Goal: Task Accomplishment & Management: Complete application form

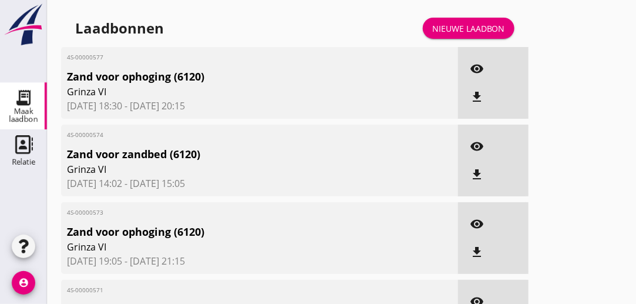
click at [465, 28] on div "Nieuwe laadbon" at bounding box center [468, 28] width 73 height 12
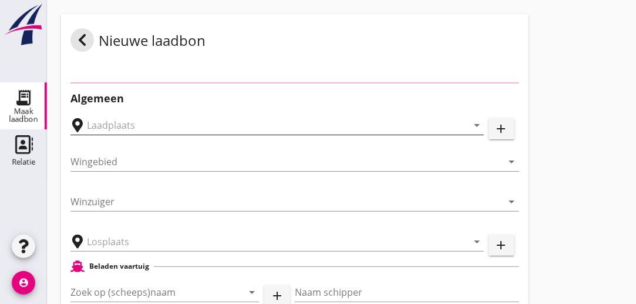
click at [323, 125] on input "text" at bounding box center [269, 125] width 364 height 19
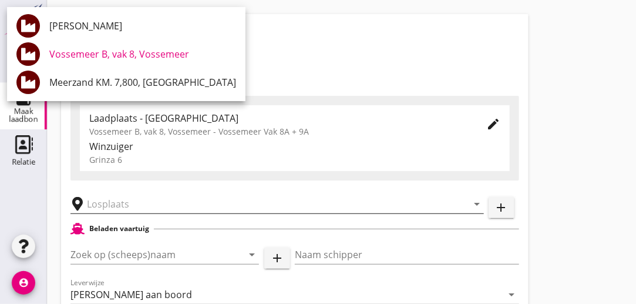
click at [197, 208] on input "text" at bounding box center [269, 203] width 364 height 19
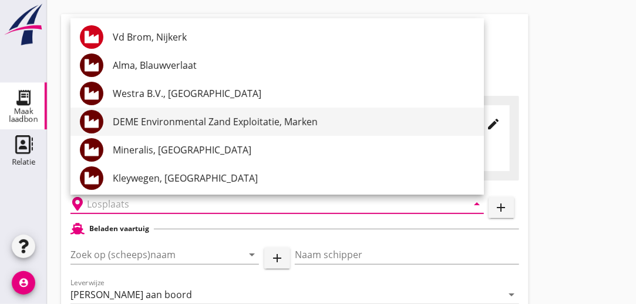
click at [239, 123] on div "DEME Environmental Zand Exploitatie, Marken" at bounding box center [294, 122] width 362 height 14
type input "DEME Environmental Zand Exploitatie, Marken"
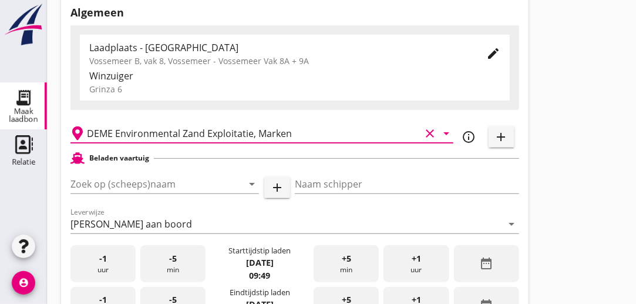
scroll to position [70, 0]
click at [184, 178] on input "Zoek op (scheeps)naam" at bounding box center [148, 183] width 156 height 19
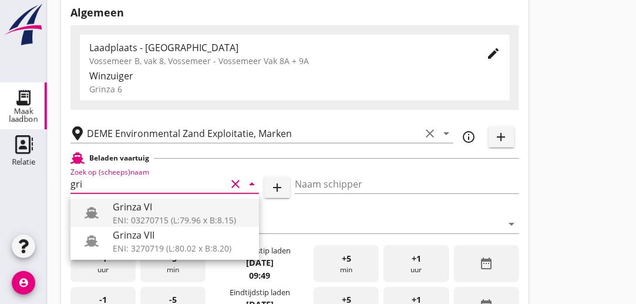
click at [167, 215] on div "ENI: 03270715 (L:79.96 x B:8.15)" at bounding box center [181, 219] width 137 height 12
type input "Grinza VI"
type input "[PERSON_NAME]"
type input "646"
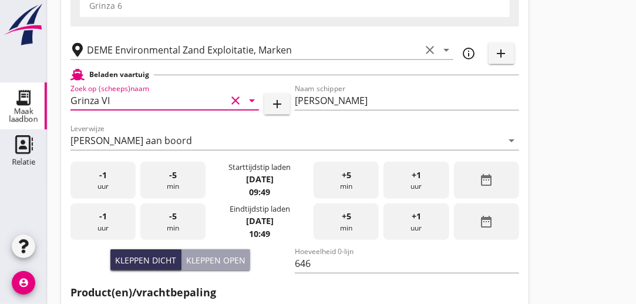
scroll to position [156, 0]
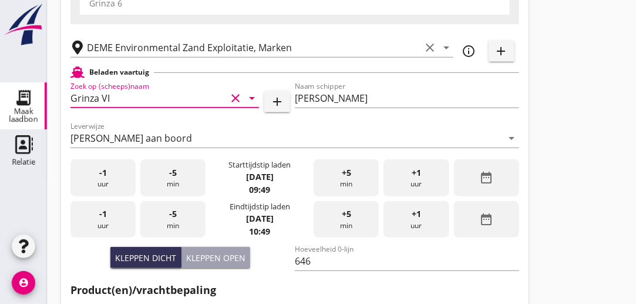
type input "Grinza VI"
click at [106, 179] on div "-1 uur" at bounding box center [102, 177] width 65 height 37
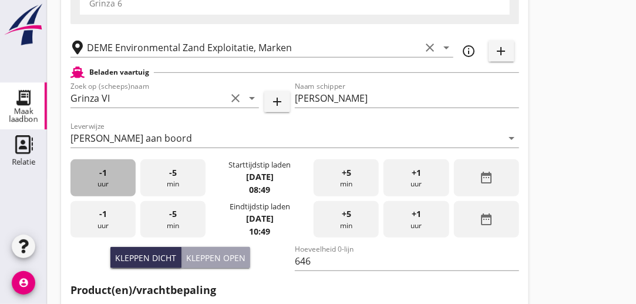
click at [103, 180] on div "-1 uur" at bounding box center [102, 177] width 65 height 37
click at [103, 181] on div "-1 uur" at bounding box center [102, 177] width 65 height 37
click at [106, 179] on div "-1 uur" at bounding box center [102, 177] width 65 height 37
click at [103, 178] on div "-1 uur" at bounding box center [102, 177] width 65 height 37
click at [101, 180] on div "-1 uur" at bounding box center [102, 177] width 65 height 37
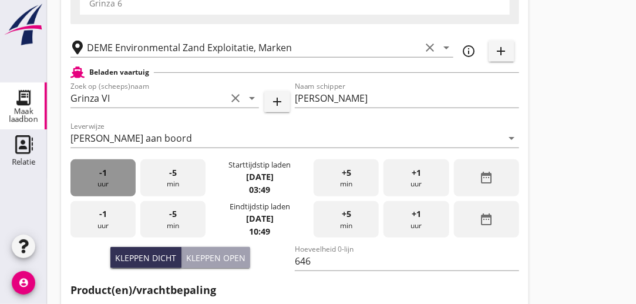
click at [103, 177] on div "-1 uur" at bounding box center [102, 177] width 65 height 37
click at [105, 179] on div "-1 uur" at bounding box center [102, 177] width 65 height 37
click at [103, 181] on div "-1 uur" at bounding box center [102, 177] width 65 height 37
click at [104, 180] on div "-1 uur" at bounding box center [102, 177] width 65 height 37
click at [99, 181] on div "-1 uur" at bounding box center [102, 177] width 65 height 37
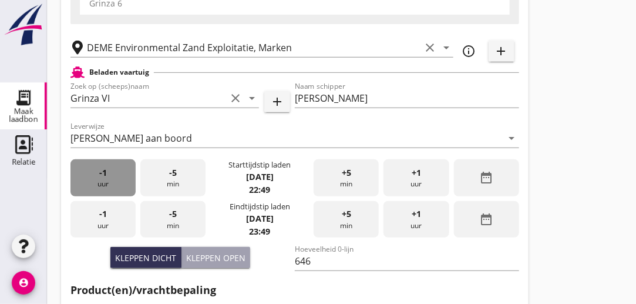
click at [100, 173] on span "-1" at bounding box center [103, 172] width 8 height 13
click at [99, 176] on span "-1" at bounding box center [103, 172] width 8 height 13
click at [99, 178] on div "-1 uur" at bounding box center [102, 177] width 65 height 37
click at [99, 179] on div "-1 uur" at bounding box center [102, 177] width 65 height 37
click at [100, 180] on div "-1 uur" at bounding box center [102, 177] width 65 height 37
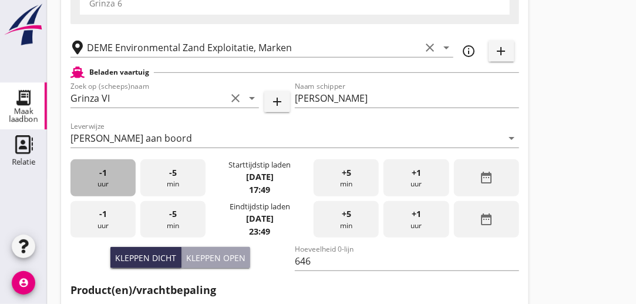
click at [101, 181] on div "-1 uur" at bounding box center [102, 177] width 65 height 37
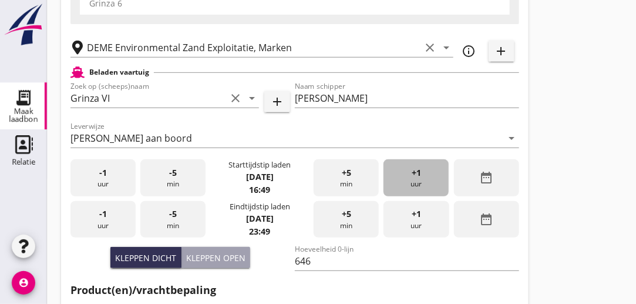
click at [423, 173] on div "+1 uur" at bounding box center [415, 177] width 65 height 37
click at [181, 180] on div "-5 min" at bounding box center [172, 177] width 65 height 37
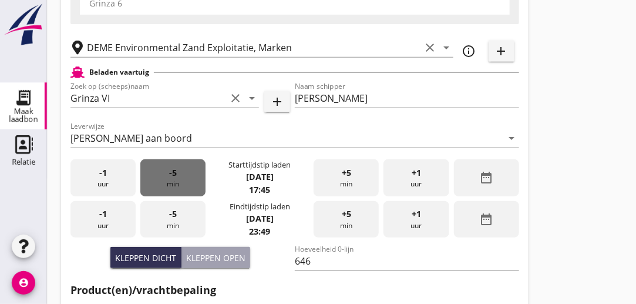
click at [174, 182] on div "-5 min" at bounding box center [172, 177] width 65 height 37
click at [172, 180] on div "-5 min" at bounding box center [172, 177] width 65 height 37
click at [169, 177] on span "-5" at bounding box center [173, 172] width 8 height 13
click at [168, 176] on div "-5 min" at bounding box center [172, 177] width 65 height 37
click at [167, 177] on div "-5 min" at bounding box center [172, 177] width 65 height 37
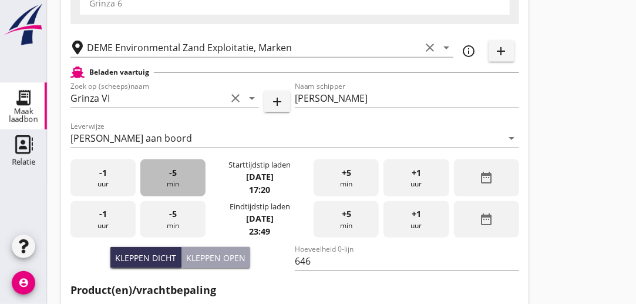
click at [169, 174] on span "-5" at bounding box center [173, 172] width 8 height 13
click at [102, 216] on span "-1" at bounding box center [103, 213] width 8 height 13
click at [98, 213] on div "-1 uur" at bounding box center [102, 219] width 65 height 37
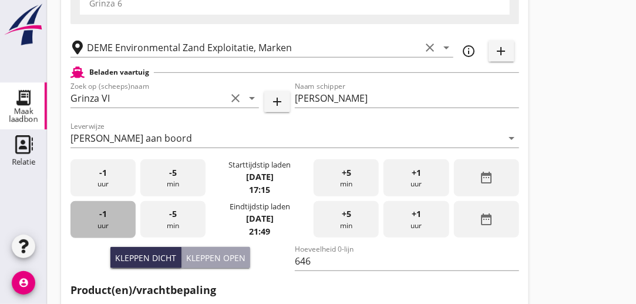
click at [93, 214] on div "-1 uur" at bounding box center [102, 219] width 65 height 37
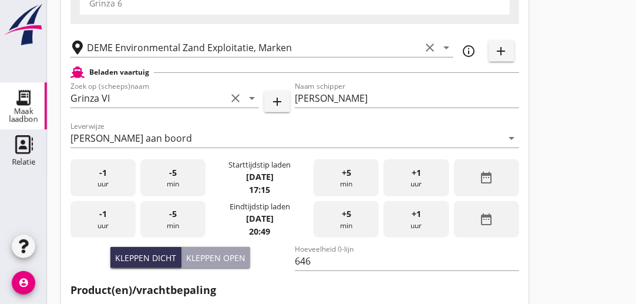
click at [95, 213] on div "-1 uur" at bounding box center [102, 219] width 65 height 37
click at [177, 217] on div "-5 min" at bounding box center [172, 219] width 65 height 37
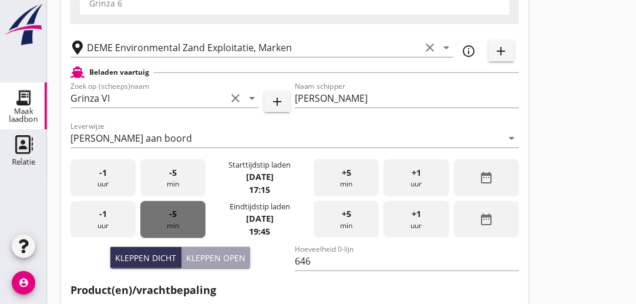
click at [166, 226] on div "-5 min" at bounding box center [172, 219] width 65 height 37
click at [164, 224] on div "-5 min" at bounding box center [172, 219] width 65 height 37
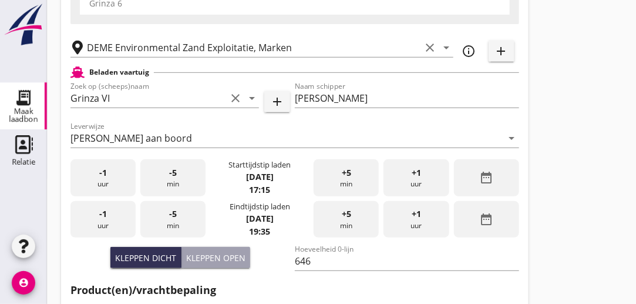
click at [167, 222] on div "-5 min" at bounding box center [172, 219] width 65 height 37
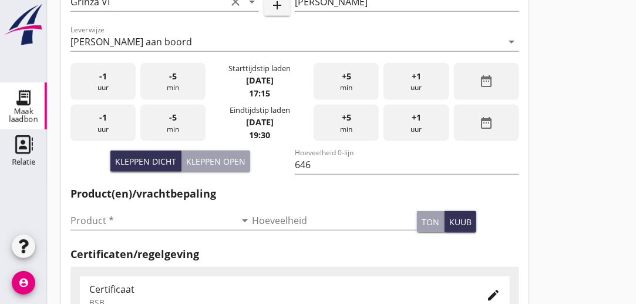
scroll to position [278, 0]
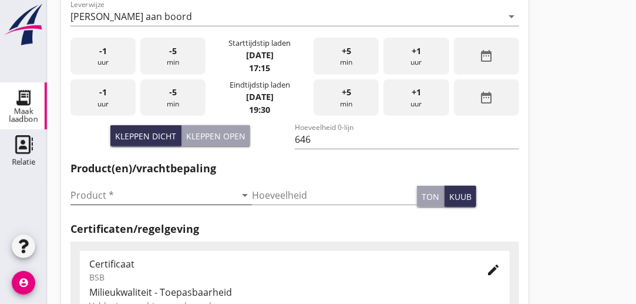
click at [153, 194] on input "Product *" at bounding box center [152, 195] width 165 height 19
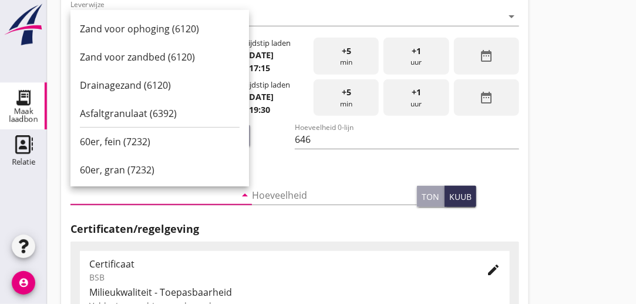
click at [157, 26] on div "Zand voor ophoging (6120)" at bounding box center [160, 29] width 160 height 14
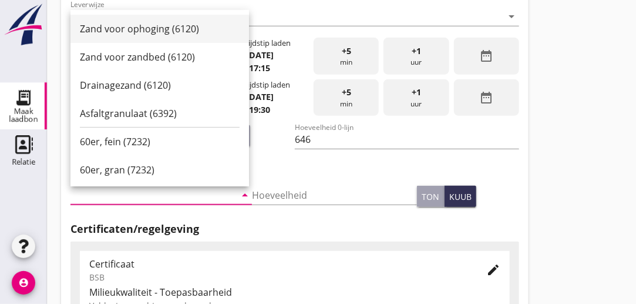
type input "Zand voor ophoging (6120)"
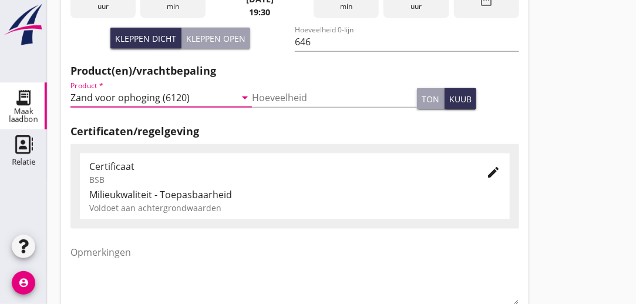
scroll to position [383, 0]
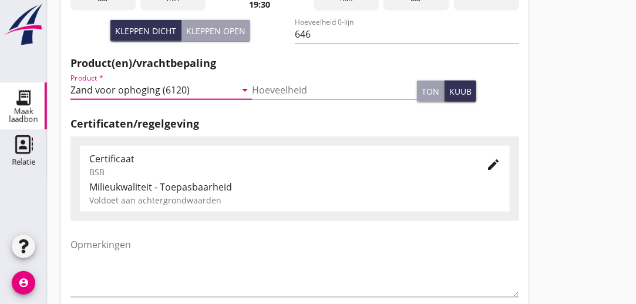
click at [494, 162] on icon "edit" at bounding box center [493, 164] width 14 height 14
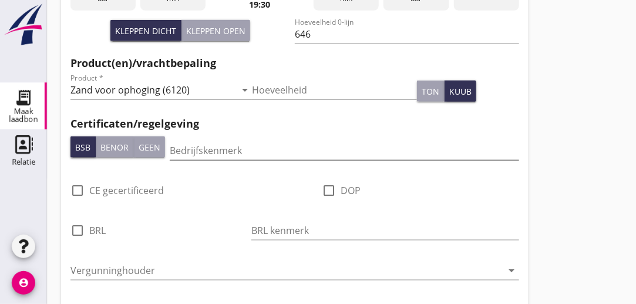
click at [255, 147] on input "Bedrijfskenmerk" at bounding box center [344, 150] width 349 height 19
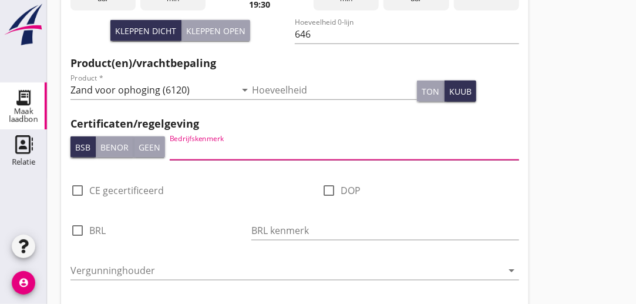
type input "DEME"
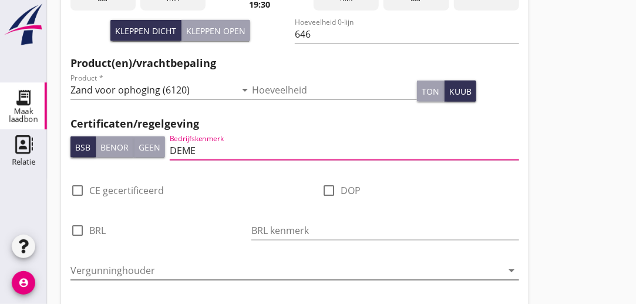
click at [222, 274] on input "Vergunninghouder" at bounding box center [286, 270] width 432 height 19
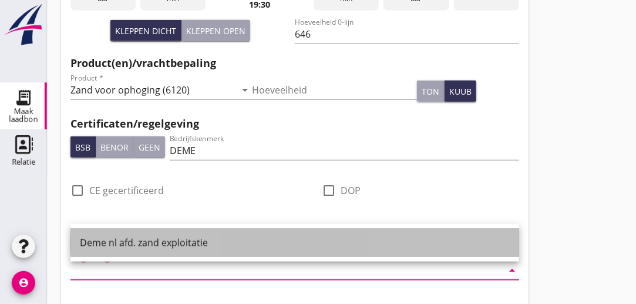
click at [201, 241] on div "Deme nl afd. zand exploitatie" at bounding box center [295, 242] width 430 height 14
type input "Deme nl afd. zand exploitatie"
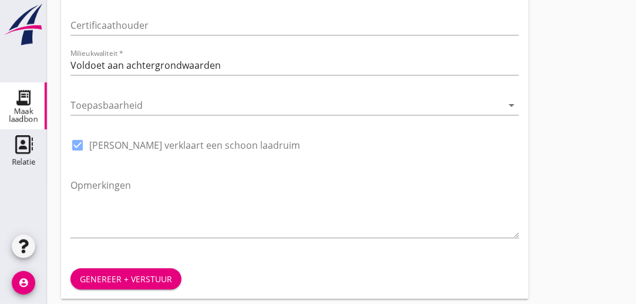
scroll to position [749, 0]
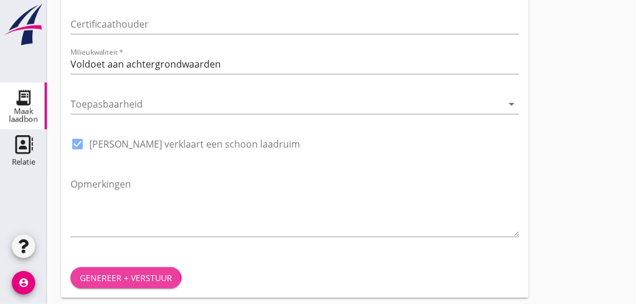
click at [153, 275] on div "Genereer + verstuur" at bounding box center [126, 277] width 92 height 12
